Goal: Check status: Check status

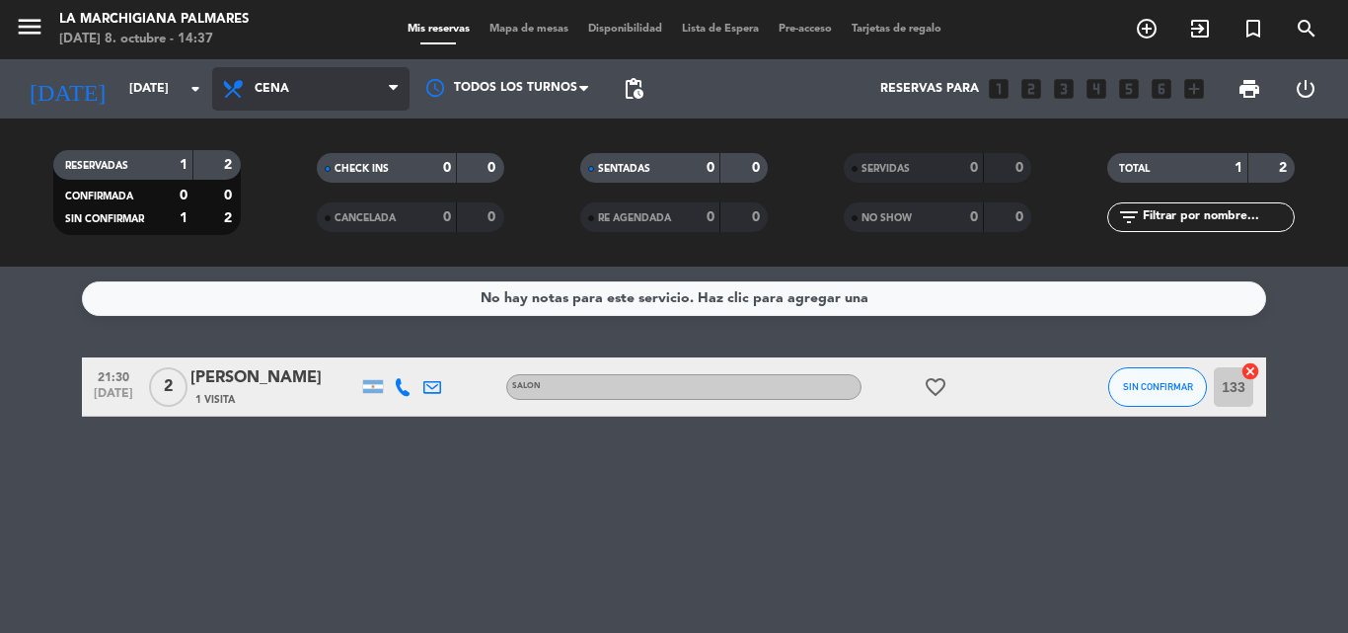
click at [276, 85] on span "Cena" at bounding box center [272, 89] width 35 height 14
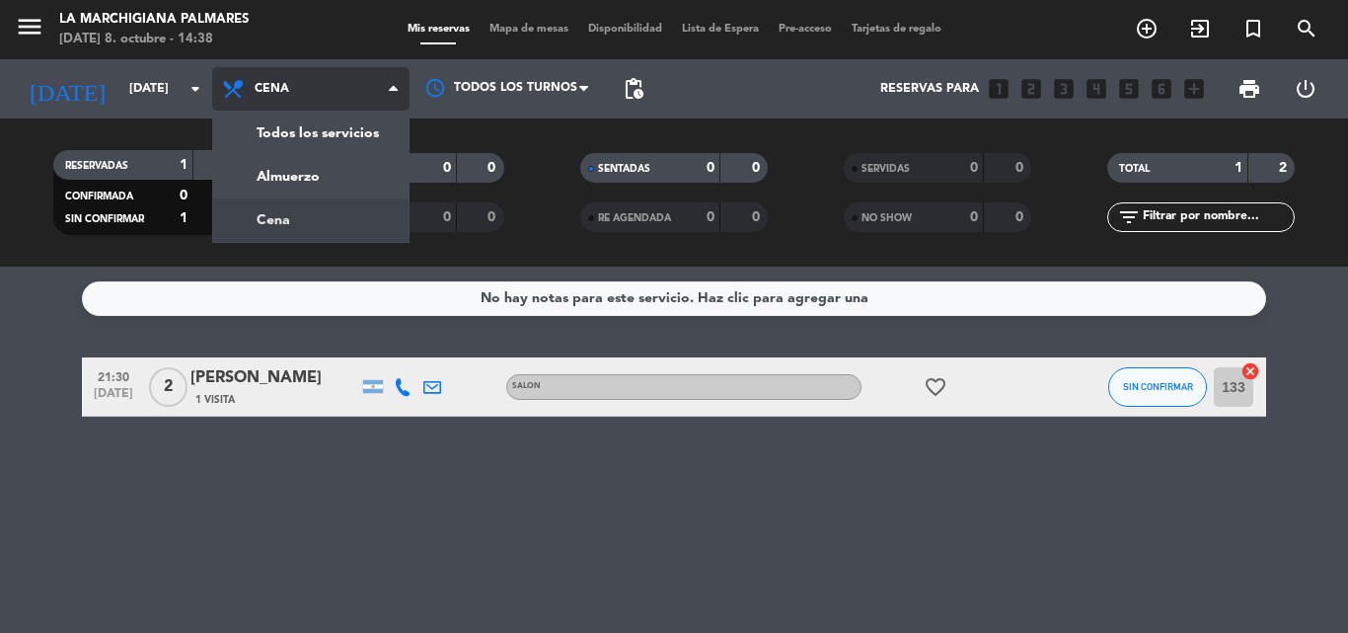
click at [285, 207] on div "menu La Marchigiana Palmares [DATE] 8. octubre - 14:38 Mis reservas Mapa de mes…" at bounding box center [674, 133] width 1348 height 266
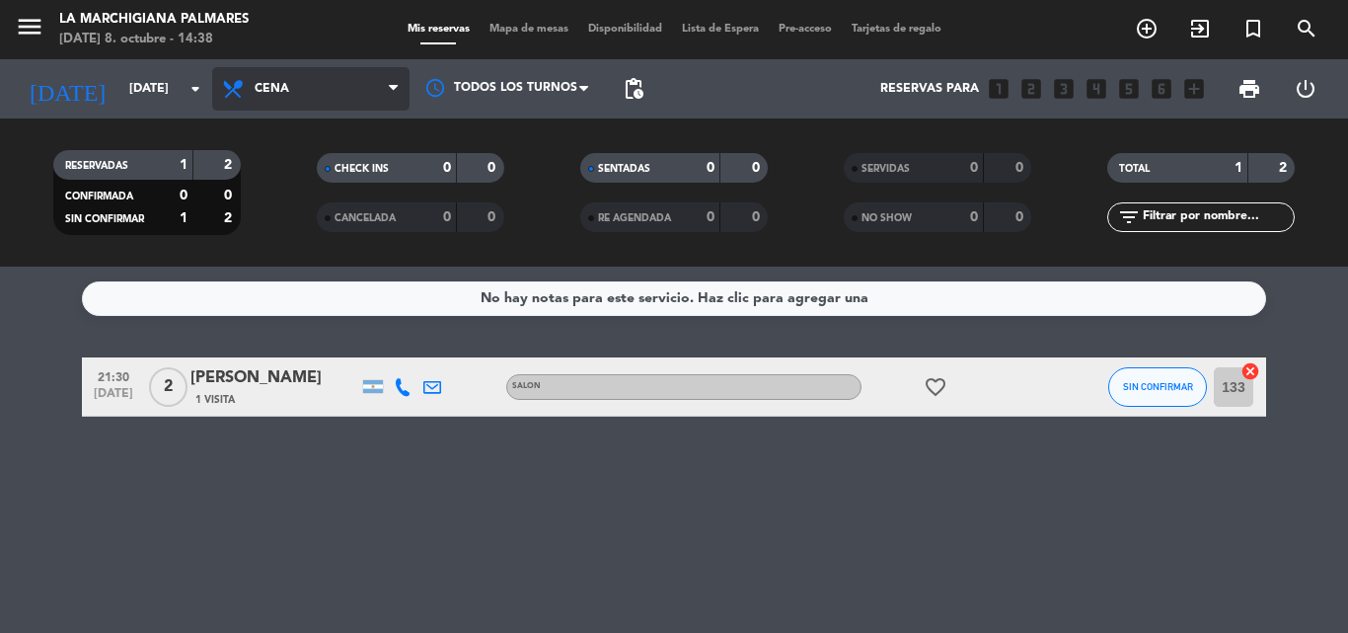
click at [254, 96] on span "Cena" at bounding box center [310, 88] width 197 height 43
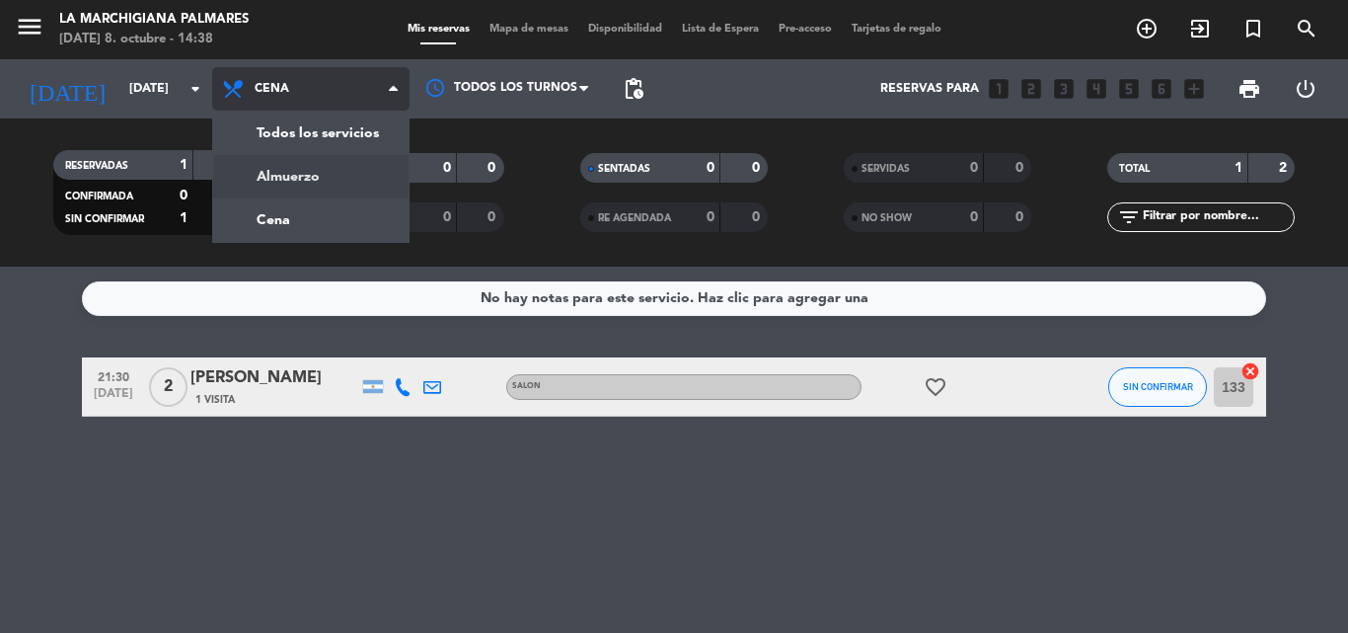
click at [268, 178] on div "menu La Marchigiana Palmares [DATE] 8. octubre - 14:38 Mis reservas Mapa de mes…" at bounding box center [674, 133] width 1348 height 266
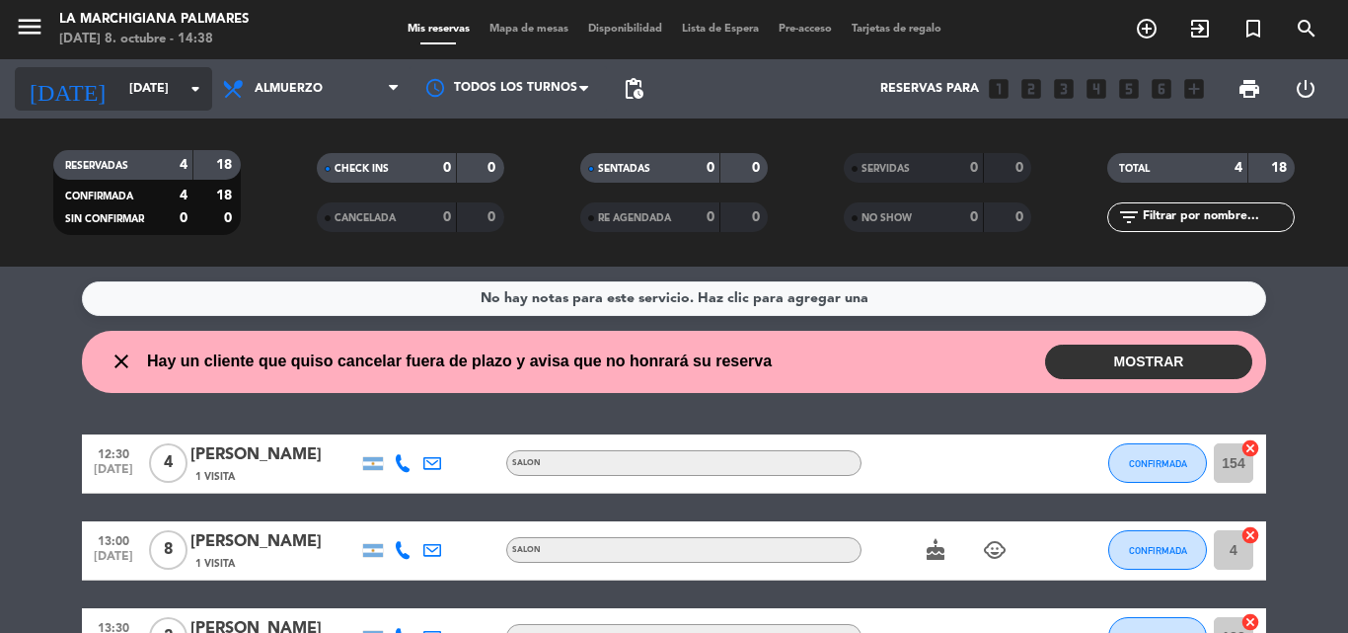
click at [158, 75] on input "[DATE]" at bounding box center [202, 89] width 167 height 34
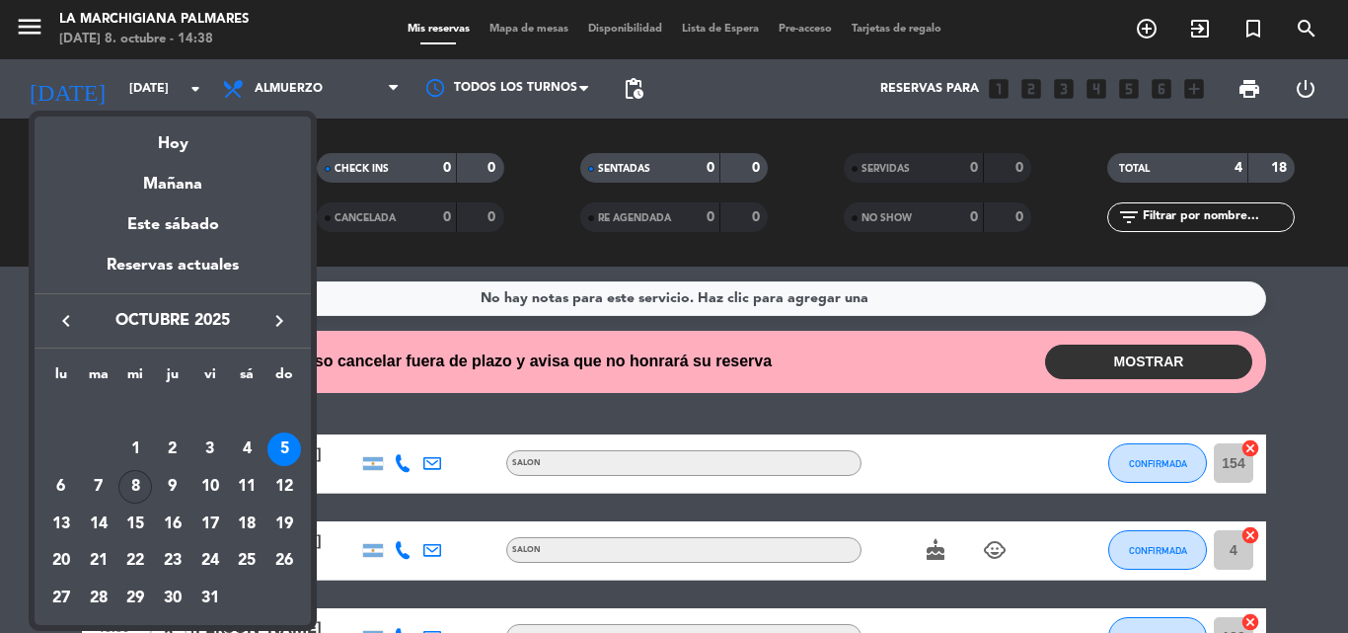
click at [140, 480] on div "8" at bounding box center [135, 487] width 34 height 34
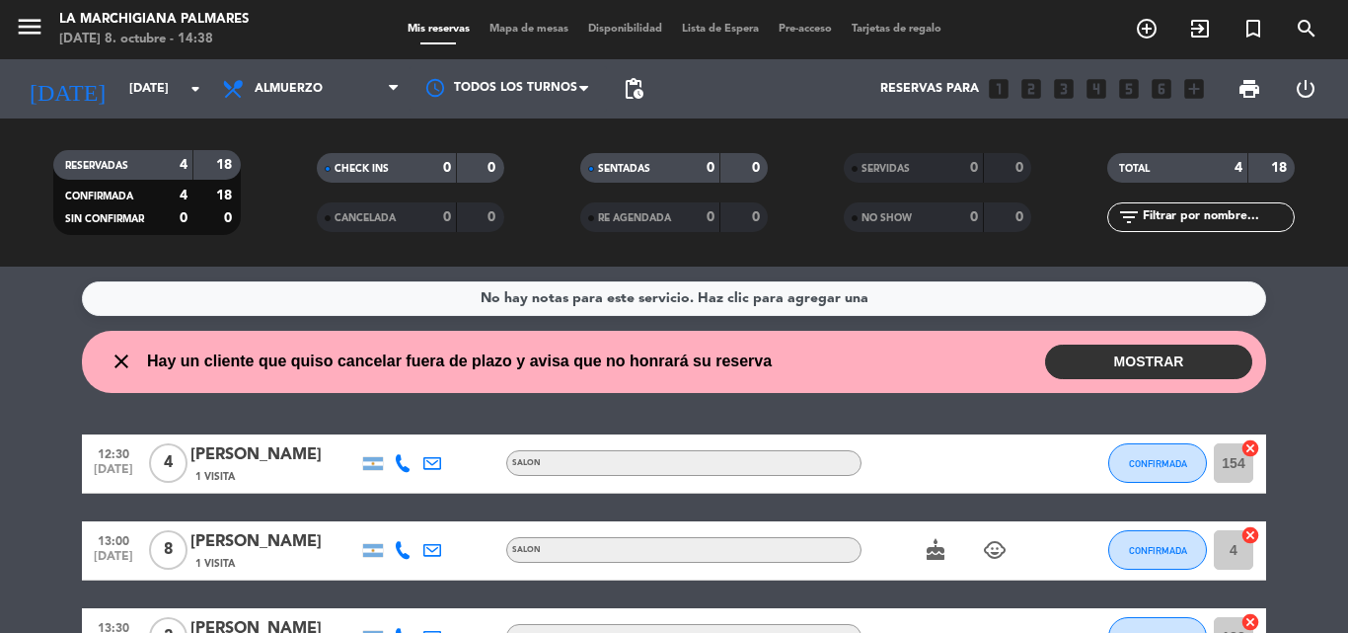
type input "[DATE]"
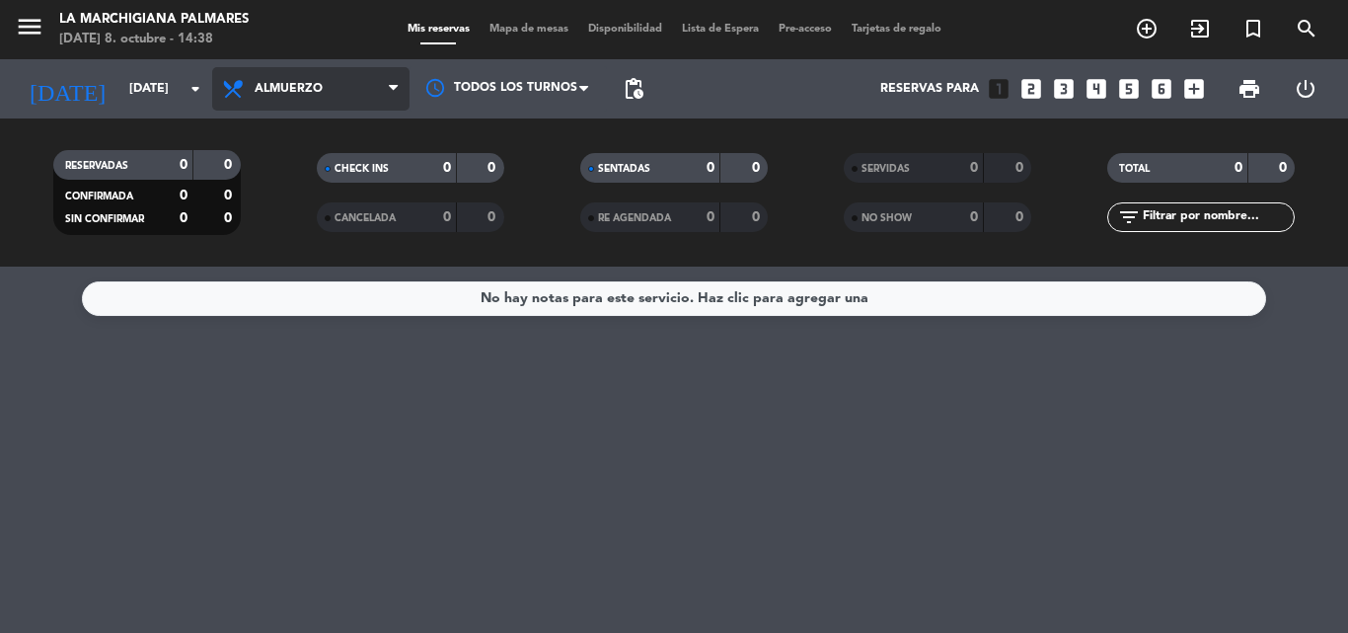
click at [267, 98] on span "Almuerzo" at bounding box center [310, 88] width 197 height 43
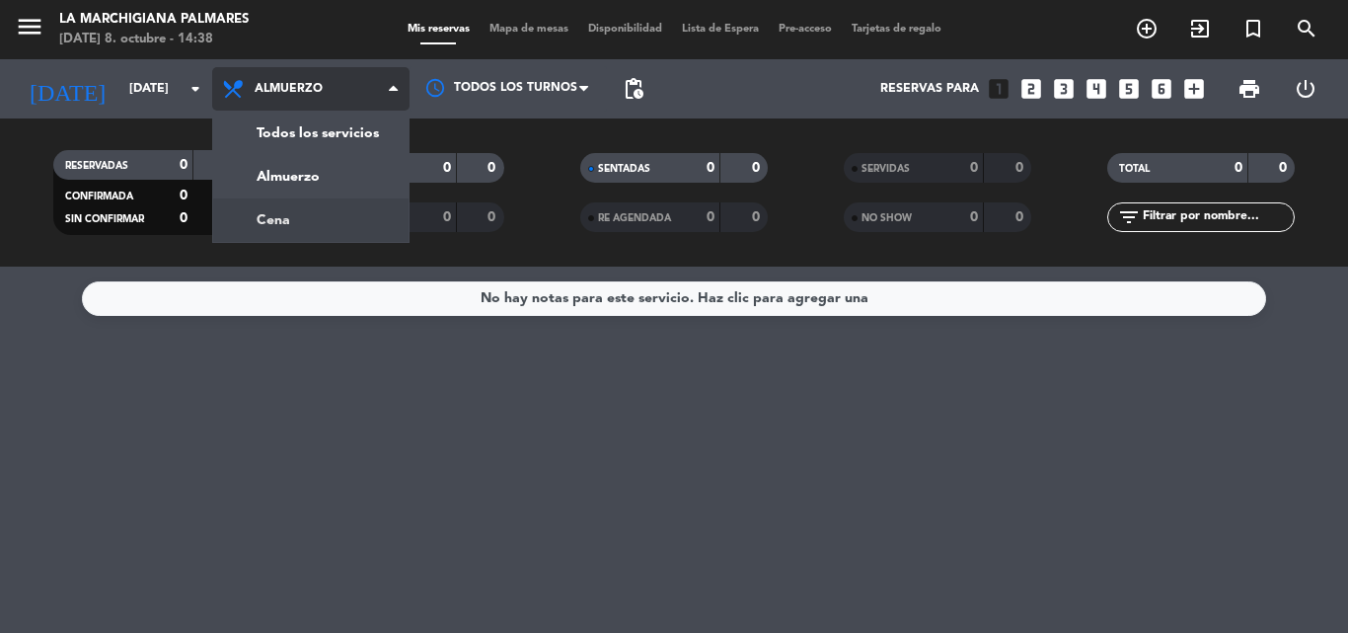
click at [247, 232] on div "menu La Marchigiana Palmares [DATE] 8. octubre - 14:38 Mis reservas Mapa de mes…" at bounding box center [674, 133] width 1348 height 266
